Goal: Task Accomplishment & Management: Manage account settings

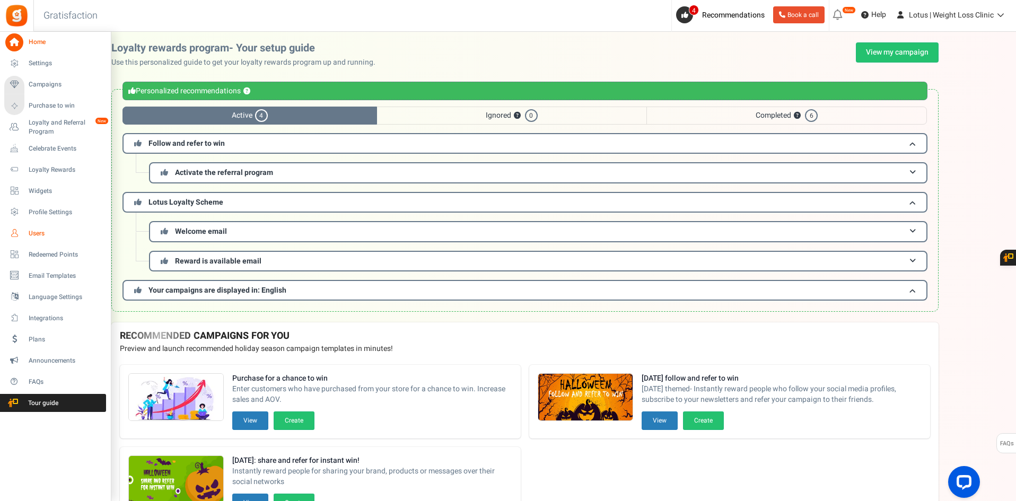
click at [42, 229] on span "Users" at bounding box center [66, 233] width 74 height 9
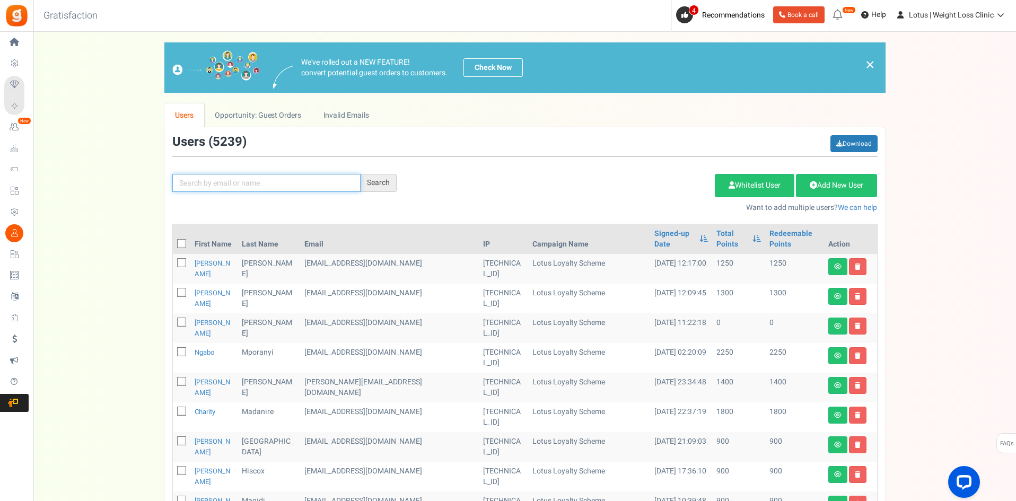
click at [245, 180] on input "text" at bounding box center [266, 183] width 188 height 18
paste input "[EMAIL_ADDRESS][DOMAIN_NAME]"
type input "[EMAIL_ADDRESS][DOMAIN_NAME]"
click at [375, 179] on div "Search" at bounding box center [379, 183] width 36 height 18
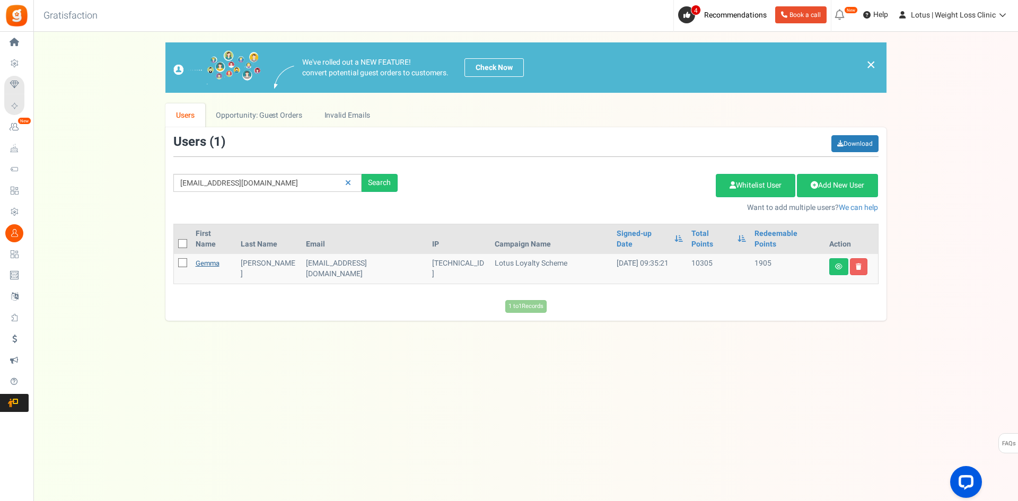
click at [207, 258] on link "Gemma" at bounding box center [208, 263] width 24 height 10
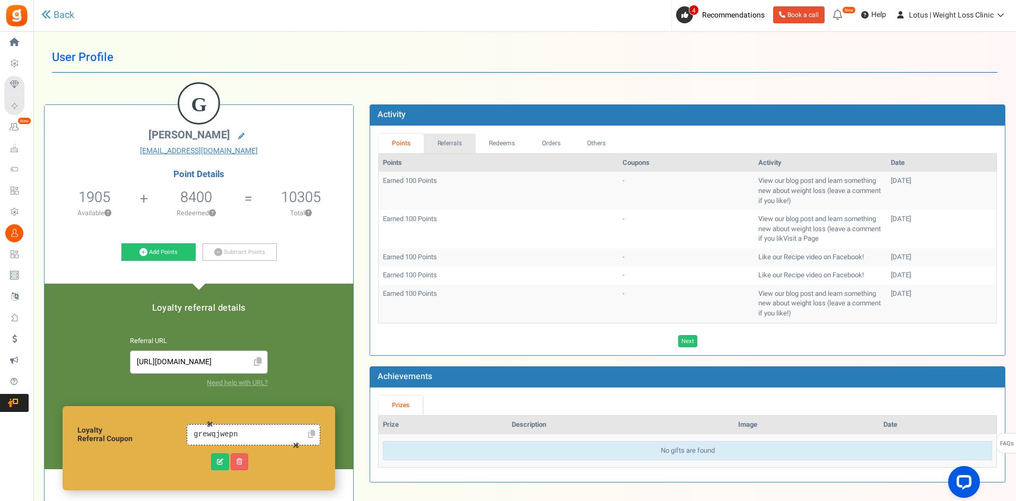
click at [437, 139] on link "Referrals" at bounding box center [450, 144] width 52 height 20
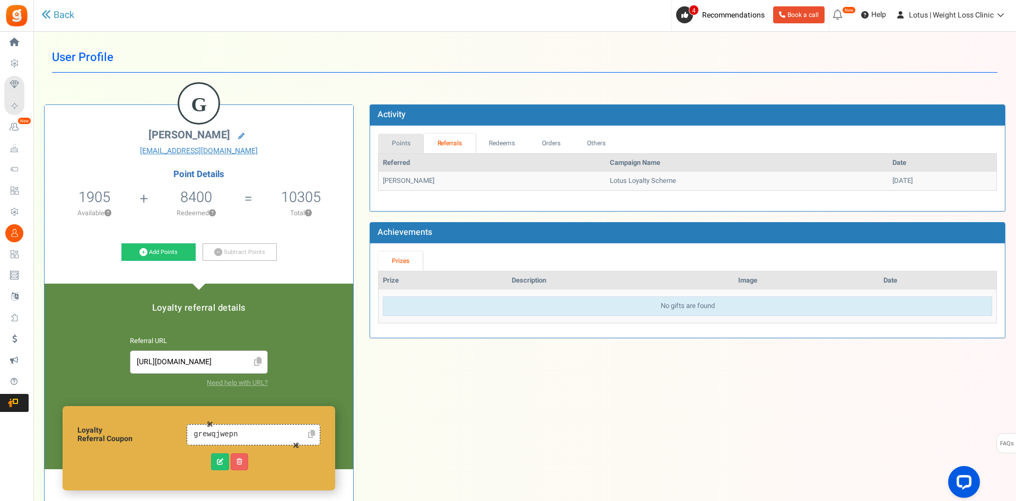
click at [413, 139] on link "Points" at bounding box center [401, 144] width 46 height 20
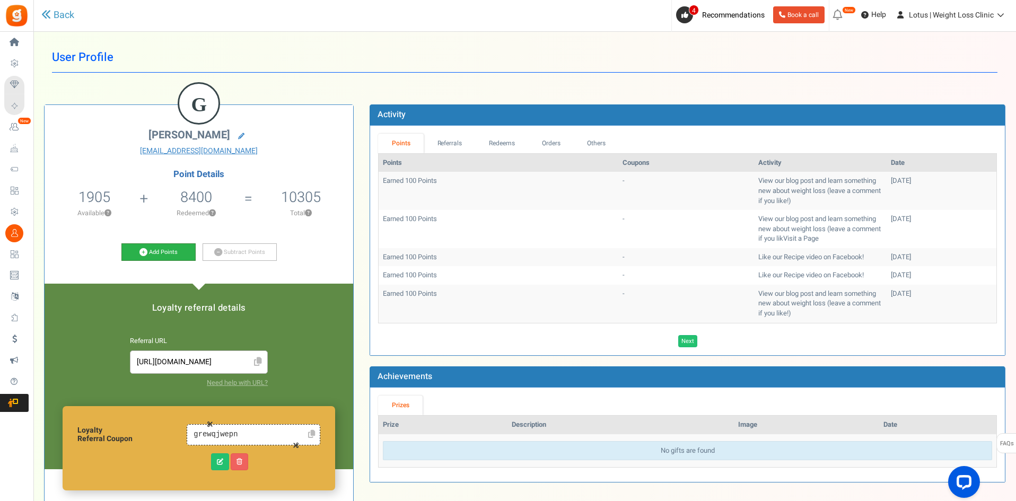
click at [148, 246] on link "Add Points" at bounding box center [158, 252] width 74 height 18
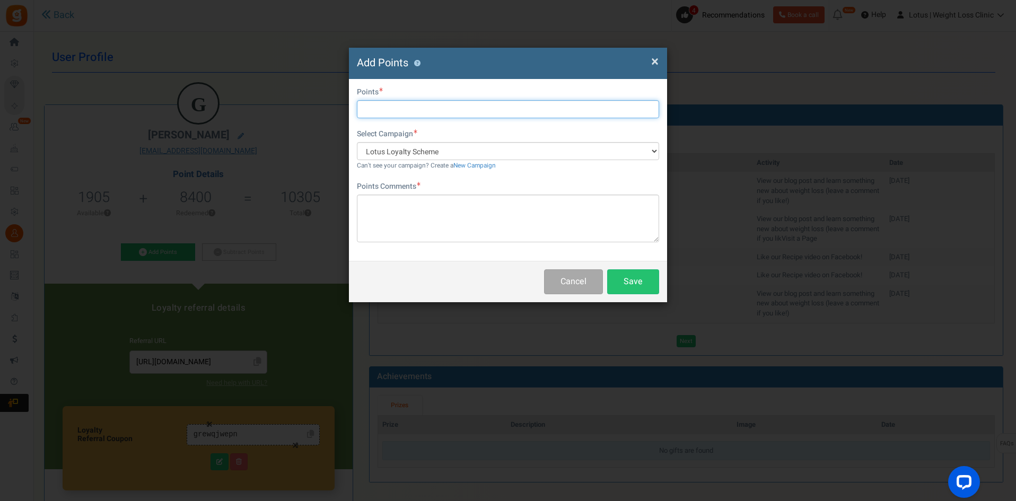
click at [364, 115] on input "text" at bounding box center [508, 109] width 302 height 18
type input "600"
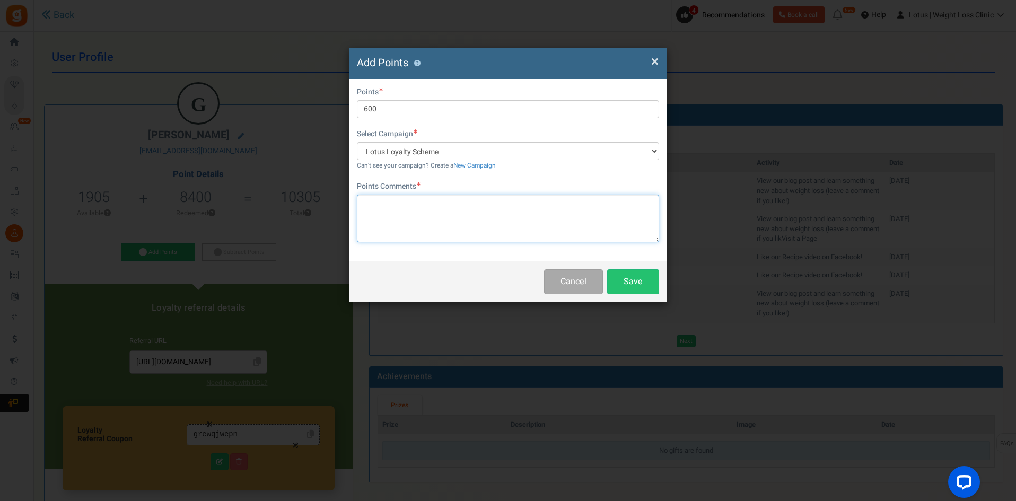
click at [381, 213] on textarea at bounding box center [508, 219] width 302 height 48
type textarea "M"
type textarea "mISSING POINTS"
drag, startPoint x: 429, startPoint y: 205, endPoint x: 347, endPoint y: 199, distance: 81.9
click at [347, 199] on div "× Close Add Points ? First Name Last Name Email [EMAIL_ADDRESS][DOMAIN_NAME] Do…" at bounding box center [508, 250] width 1016 height 501
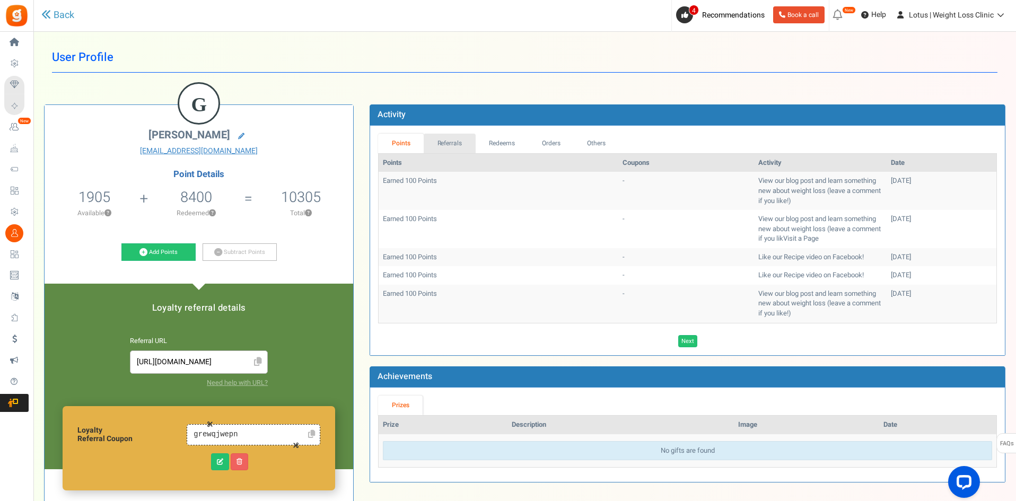
click at [438, 145] on link "Referrals" at bounding box center [450, 144] width 52 height 20
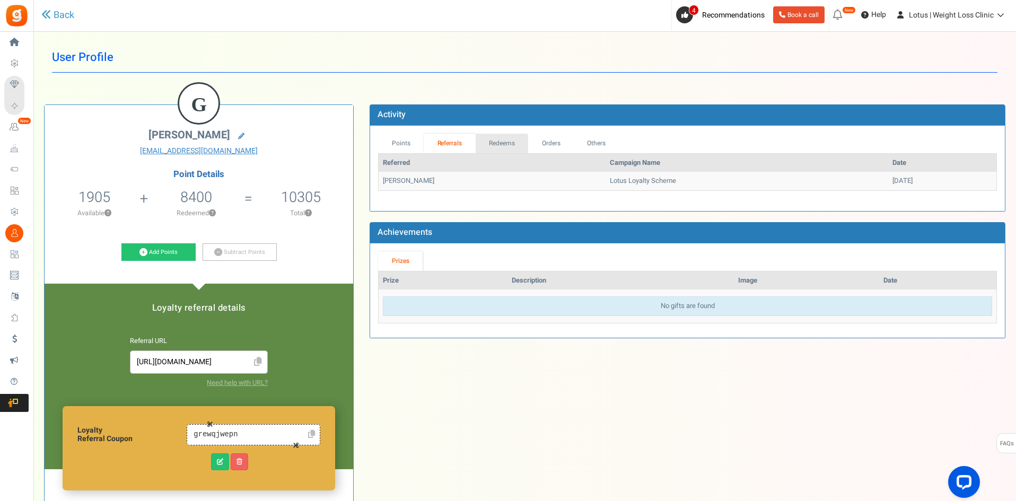
click at [523, 143] on link "Redeems" at bounding box center [502, 144] width 53 height 20
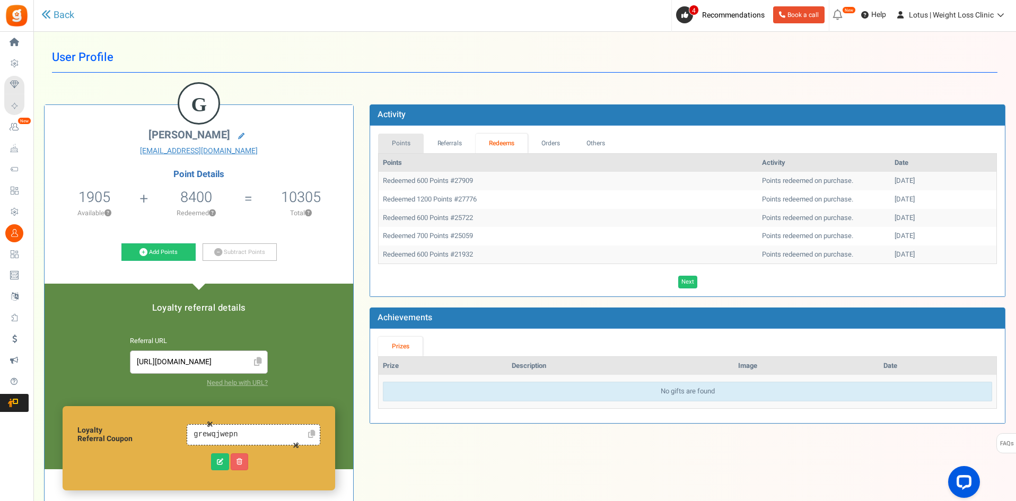
click at [398, 144] on link "Points" at bounding box center [401, 144] width 46 height 20
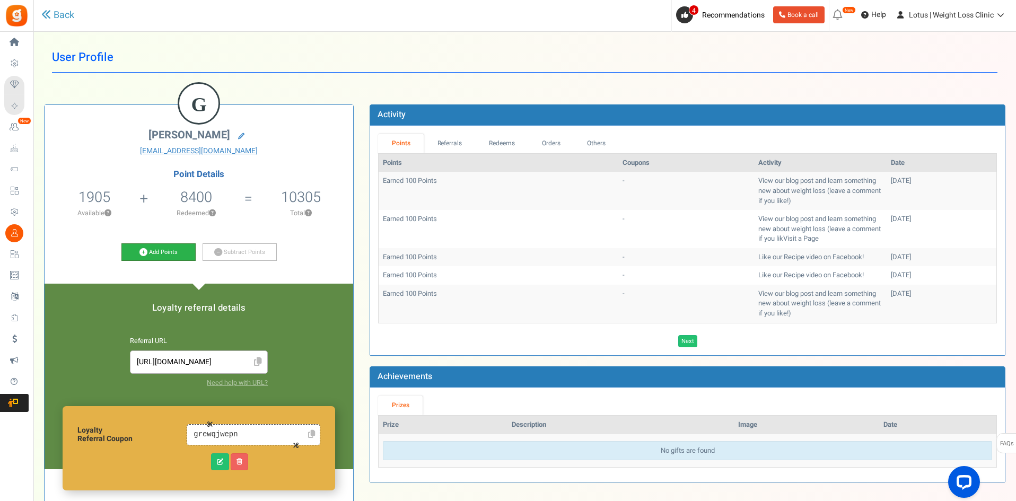
click at [159, 248] on link "Add Points" at bounding box center [158, 252] width 74 height 18
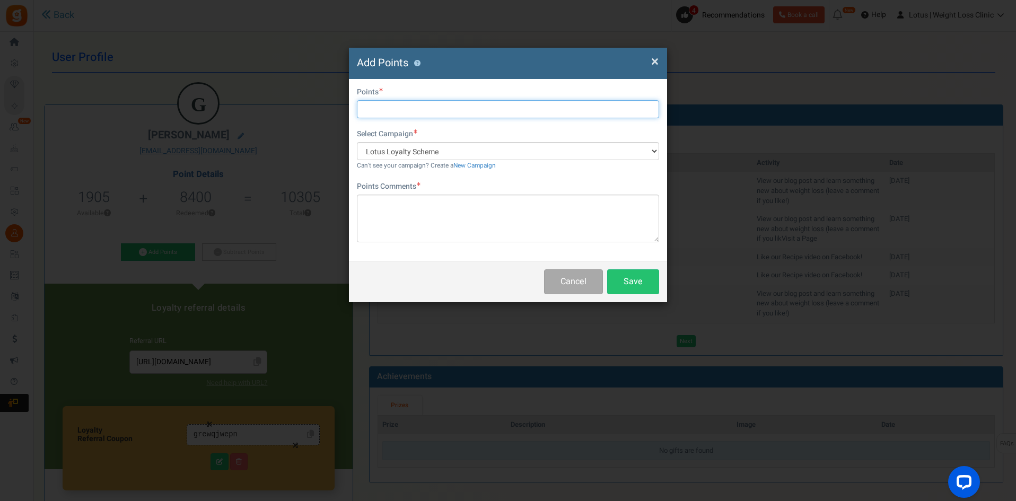
click at [387, 112] on input "text" at bounding box center [508, 109] width 302 height 18
click at [655, 57] on span "×" at bounding box center [654, 61] width 7 height 20
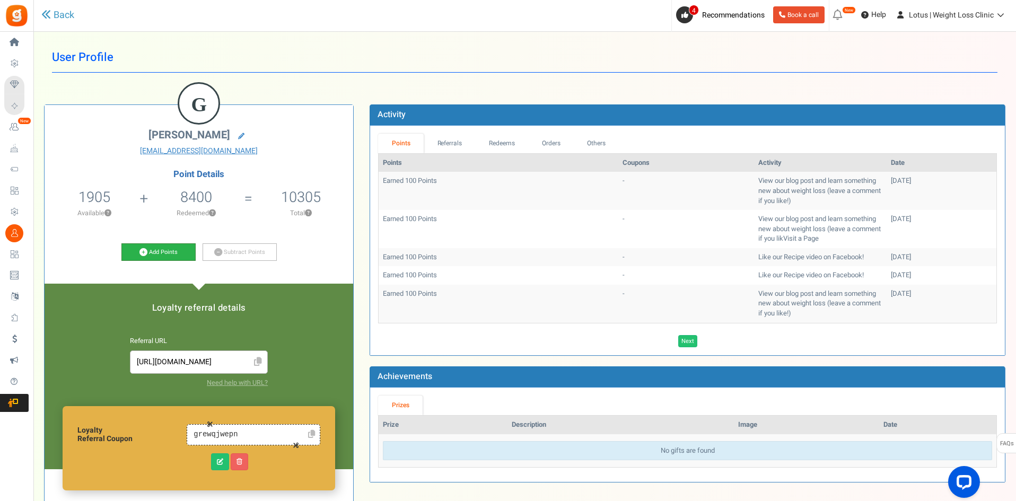
click at [144, 251] on icon at bounding box center [143, 252] width 8 height 8
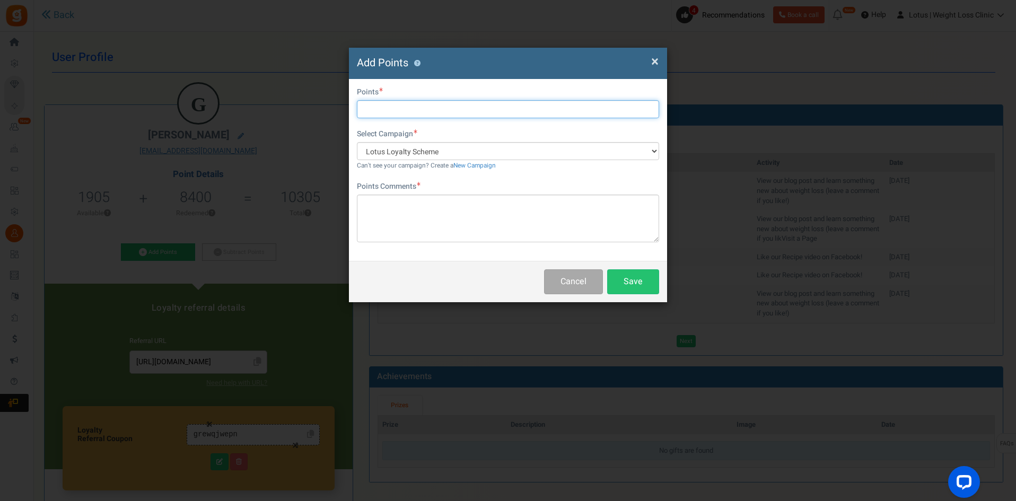
click at [366, 113] on input "text" at bounding box center [508, 109] width 302 height 18
type input "600"
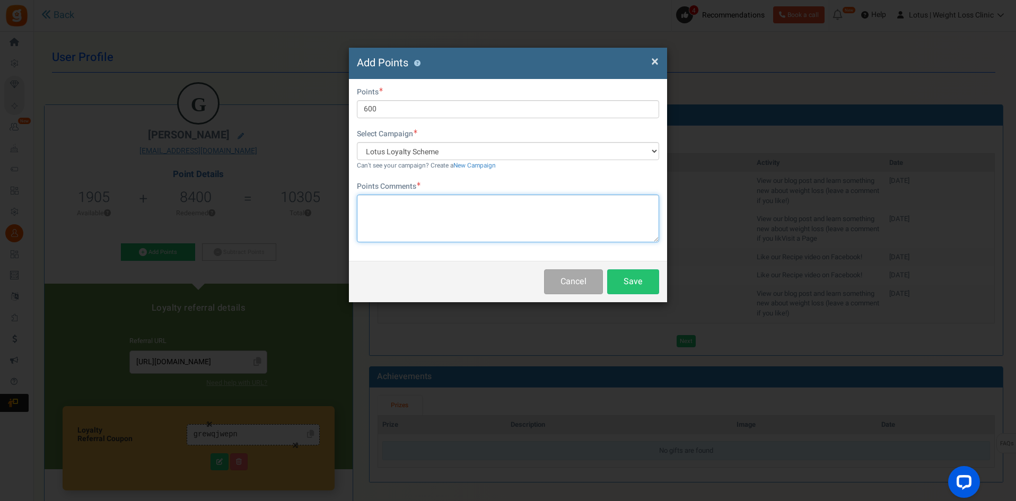
click at [374, 206] on textarea at bounding box center [508, 219] width 302 height 48
type textarea "m"
type textarea "Missing points"
click at [641, 278] on button "Save" at bounding box center [633, 281] width 52 height 25
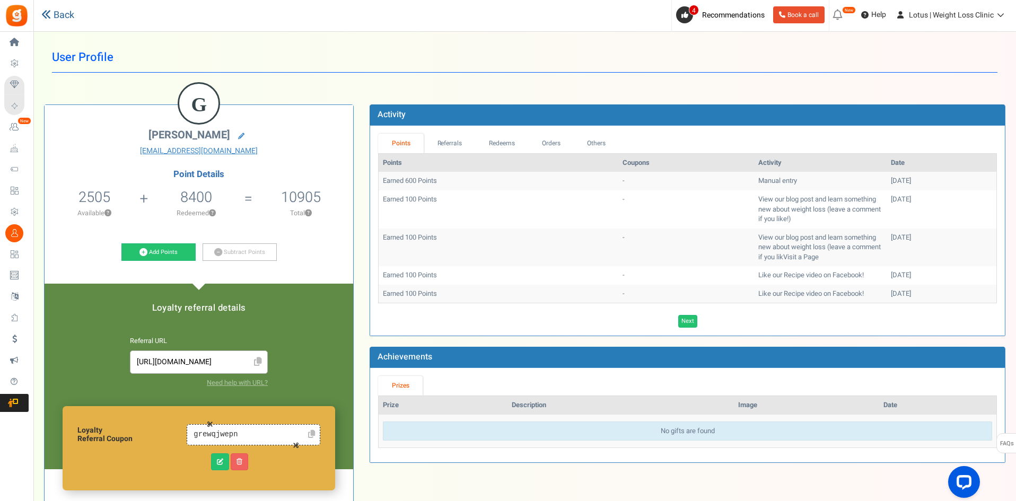
click at [60, 20] on link "Back" at bounding box center [57, 15] width 33 height 14
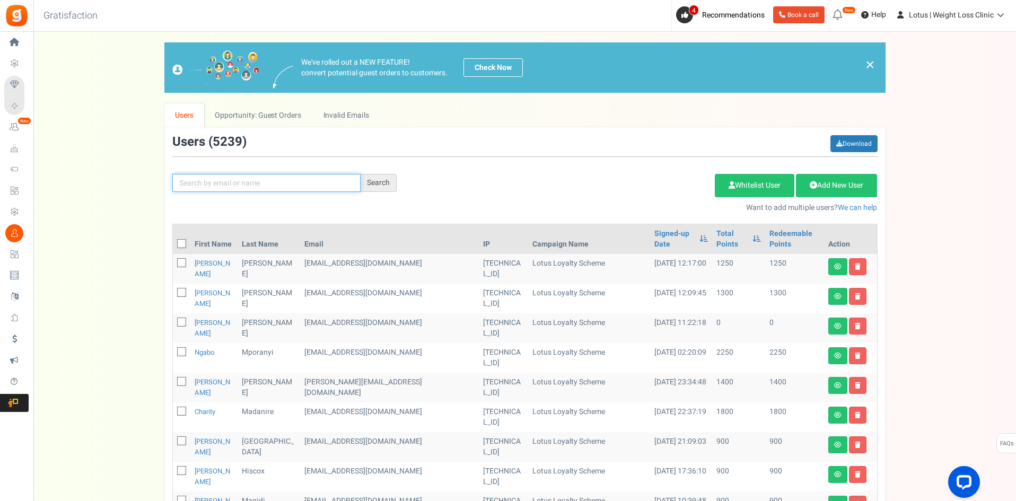
click at [196, 176] on input "text" at bounding box center [266, 183] width 188 height 18
paste input "[EMAIL_ADDRESS][DOMAIN_NAME]"
type input "[EMAIL_ADDRESS][DOMAIN_NAME]"
click at [372, 186] on div "Search" at bounding box center [379, 183] width 36 height 18
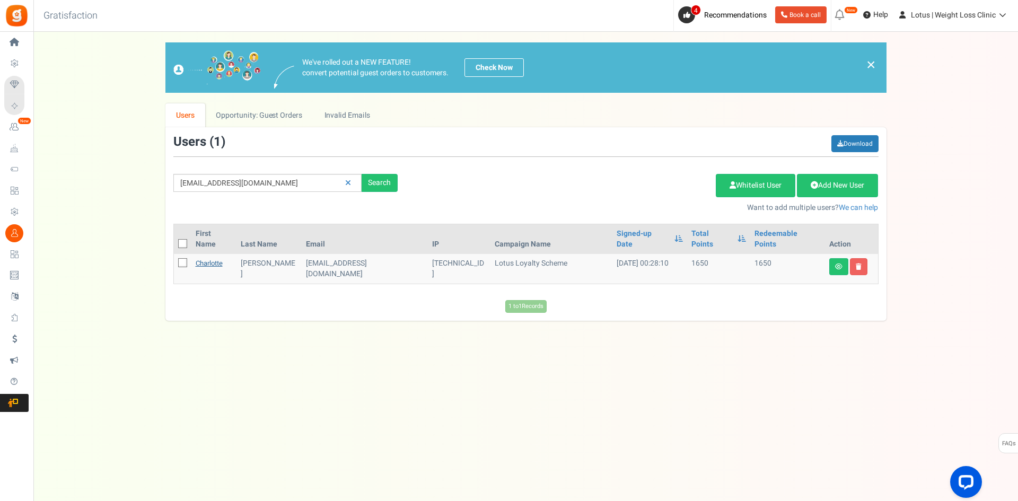
click at [210, 258] on link "Charlotte" at bounding box center [209, 263] width 27 height 10
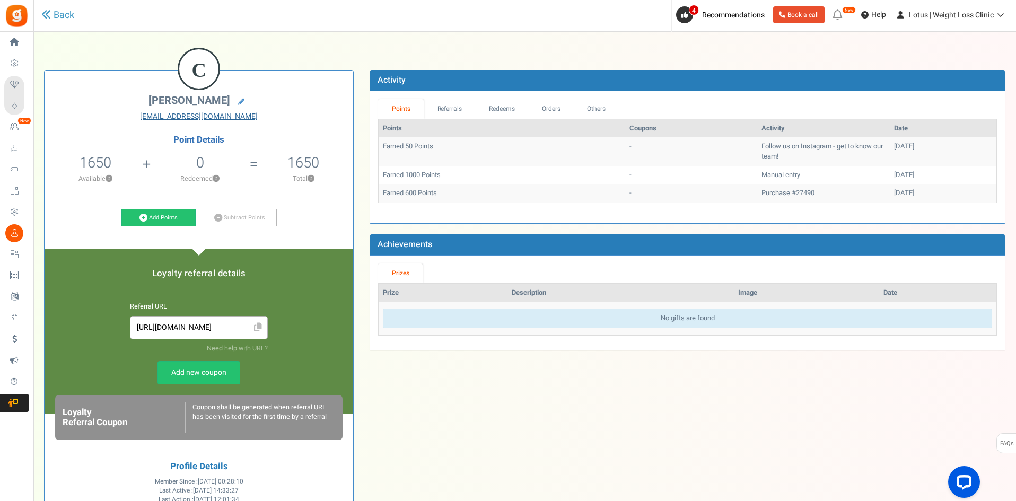
scroll to position [53, 0]
